Goal: Task Accomplishment & Management: Complete application form

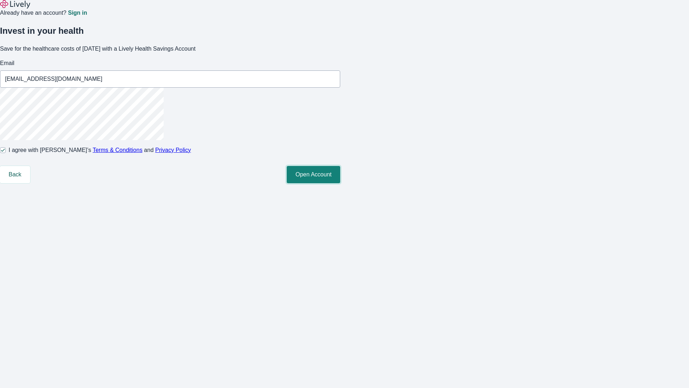
click at [340, 183] on button "Open Account" at bounding box center [313, 174] width 53 height 17
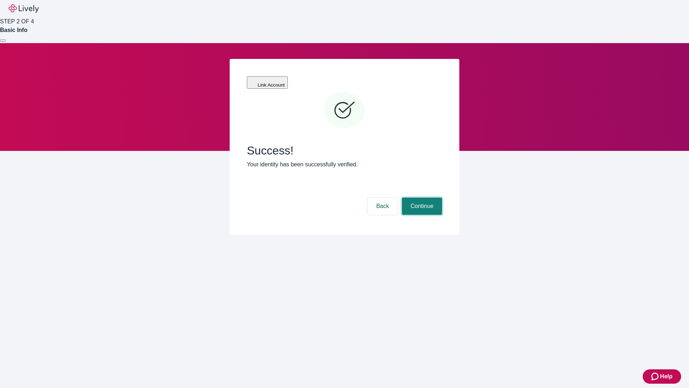
click at [421, 197] on button "Continue" at bounding box center [422, 205] width 40 height 17
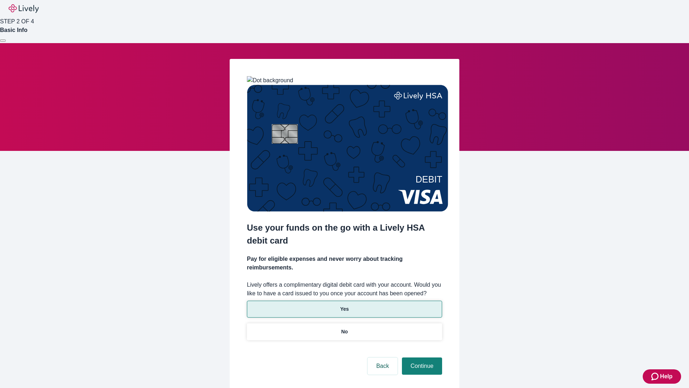
click at [344, 305] on p "Yes" at bounding box center [344, 309] width 9 height 8
click at [421, 357] on button "Continue" at bounding box center [422, 365] width 40 height 17
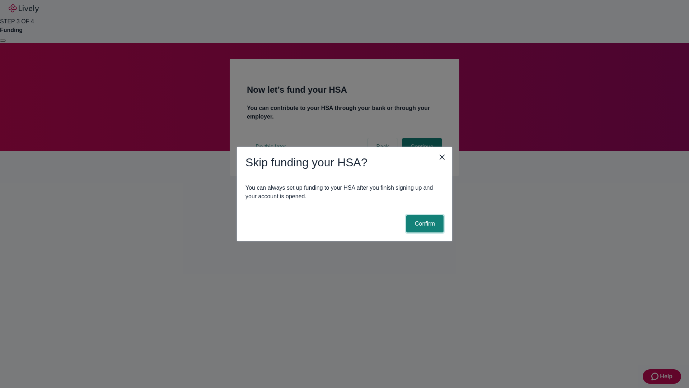
click at [424, 224] on button "Confirm" at bounding box center [424, 223] width 37 height 17
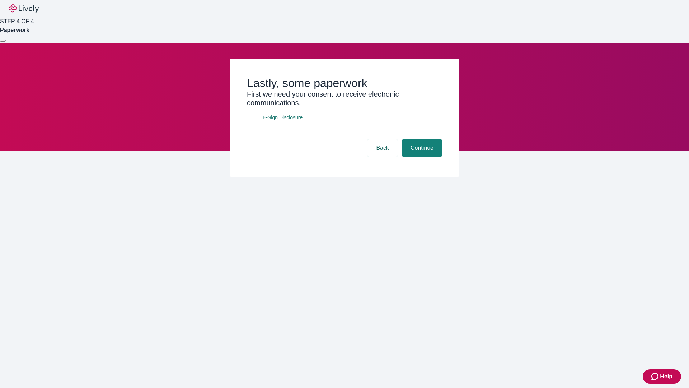
click at [256, 120] on input "E-Sign Disclosure" at bounding box center [256, 117] width 6 height 6
checkbox input "true"
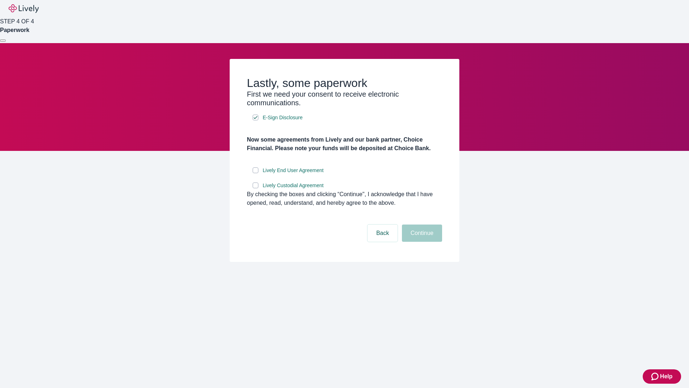
click at [256, 173] on input "Lively End User Agreement" at bounding box center [256, 170] width 6 height 6
checkbox input "true"
click at [256, 188] on input "Lively Custodial Agreement" at bounding box center [256, 185] width 6 height 6
checkbox input "true"
click at [421, 242] on button "Continue" at bounding box center [422, 232] width 40 height 17
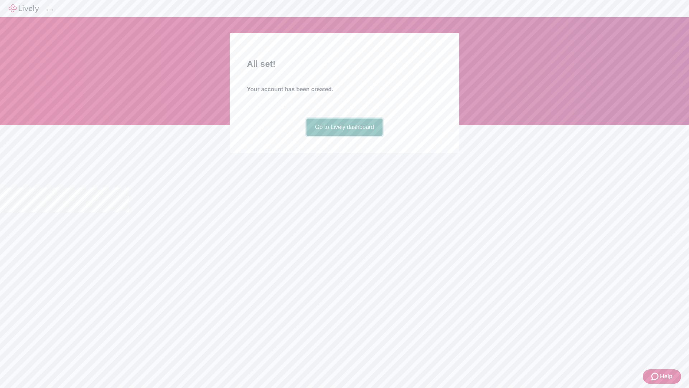
click at [344, 136] on link "Go to Lively dashboard" at bounding box center [344, 126] width 76 height 17
